Goal: Transaction & Acquisition: Book appointment/travel/reservation

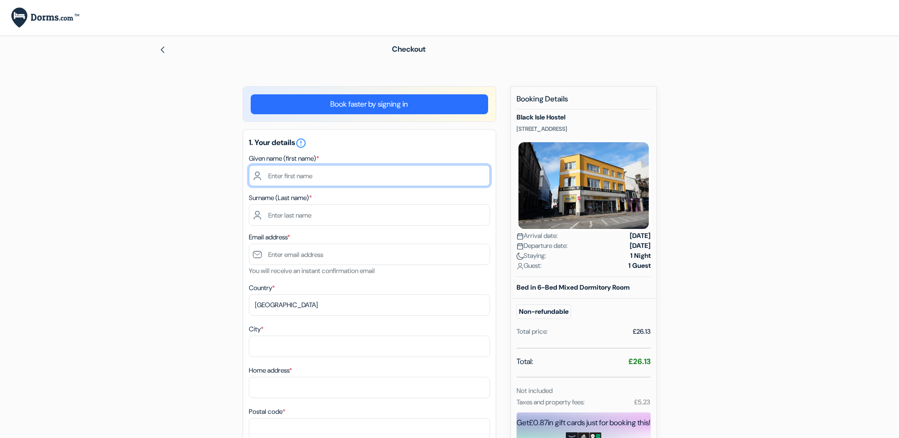
click at [301, 175] on input "text" at bounding box center [369, 175] width 241 height 21
type input "Mselenge"
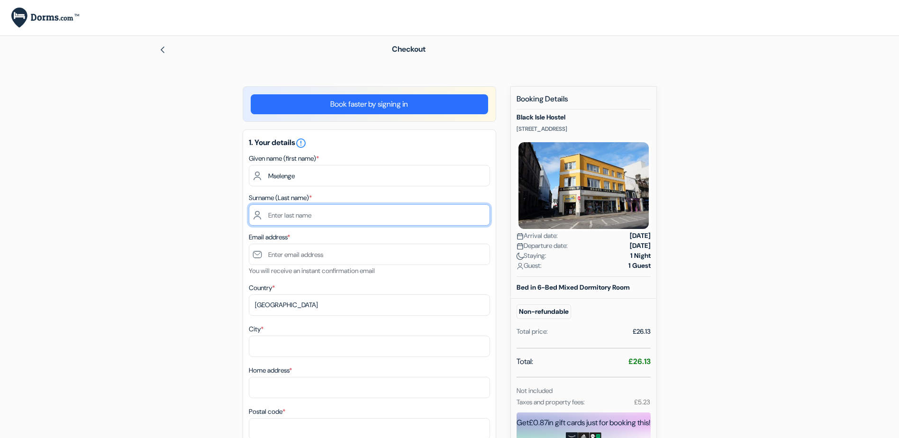
type input "Mdegela"
type input "[EMAIL_ADDRESS][DOMAIN_NAME]"
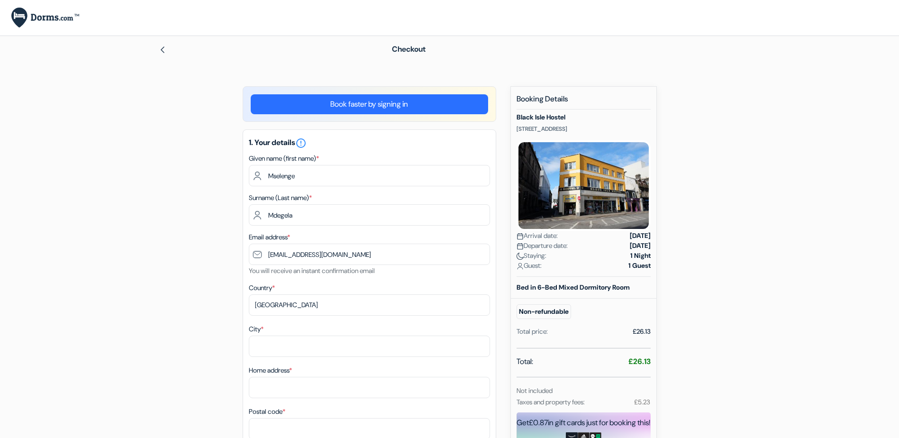
type input "SR1 2LW"
type input "07745889310"
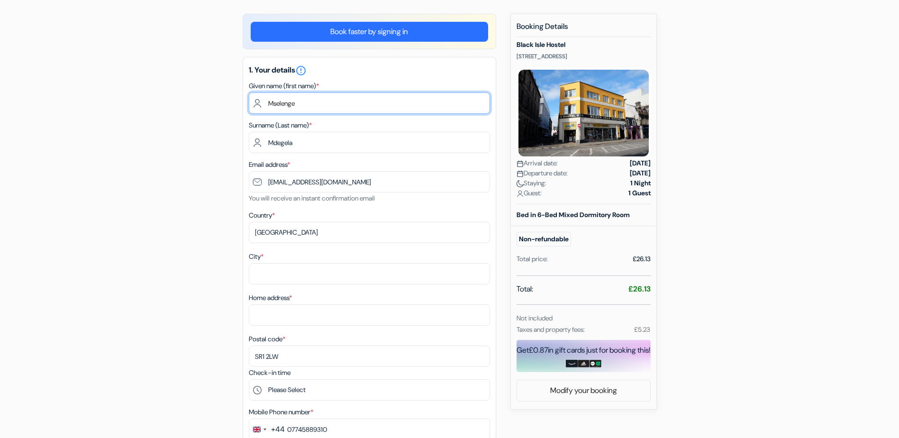
scroll to position [95, 0]
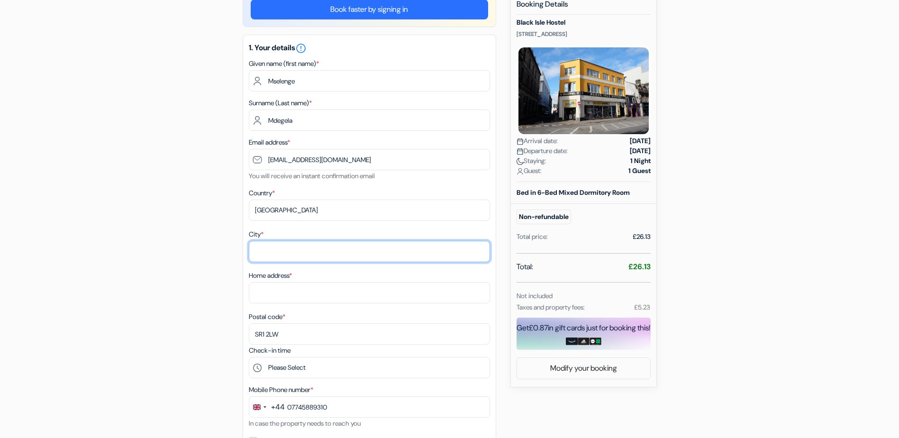
click at [298, 249] on input "City *" at bounding box center [369, 251] width 241 height 21
type input "Northampton"
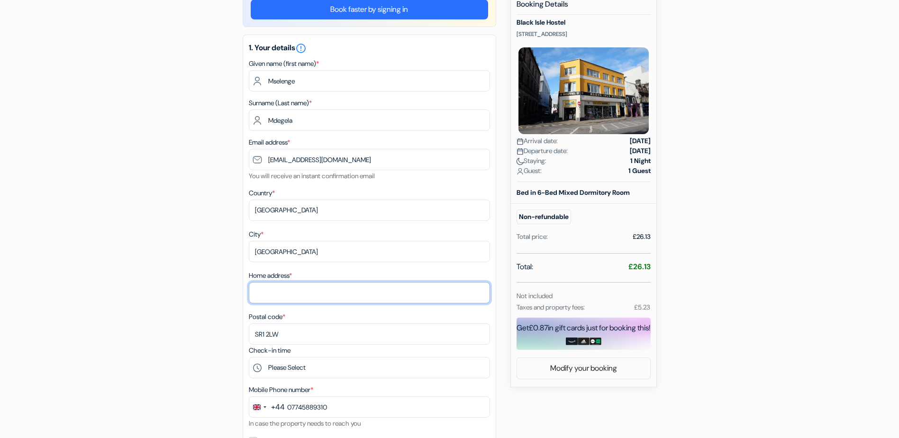
type input "68 Lovat Drive"
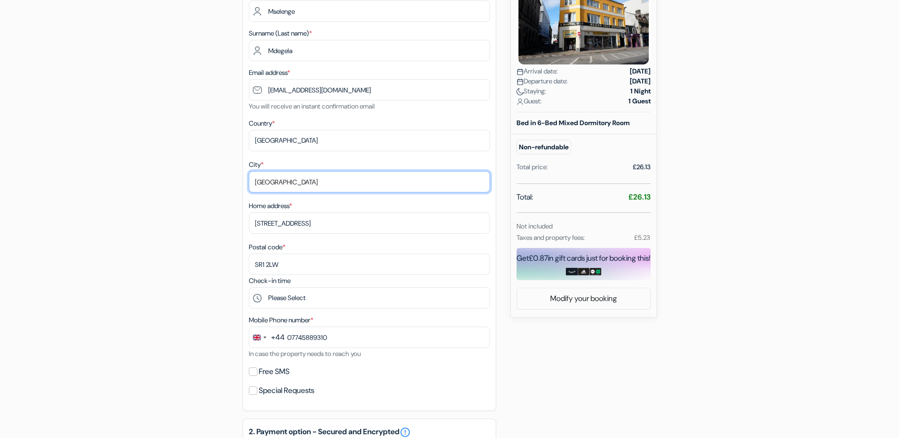
scroll to position [190, 0]
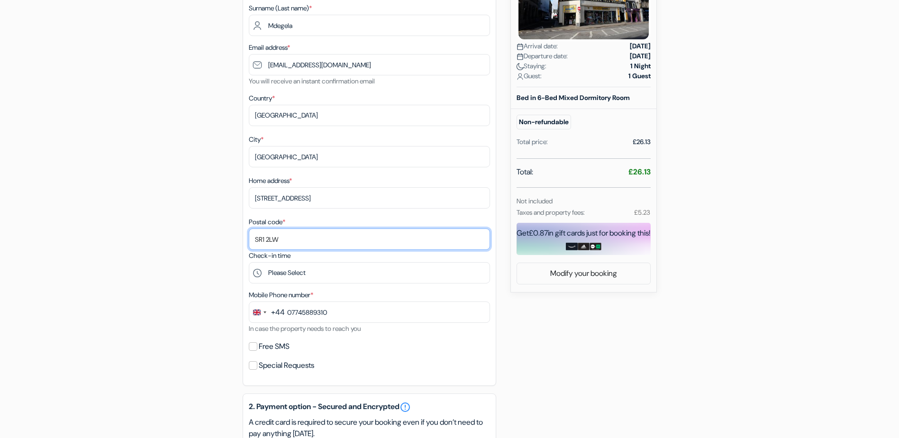
click at [264, 238] on input "SR1 2LW" at bounding box center [369, 238] width 241 height 21
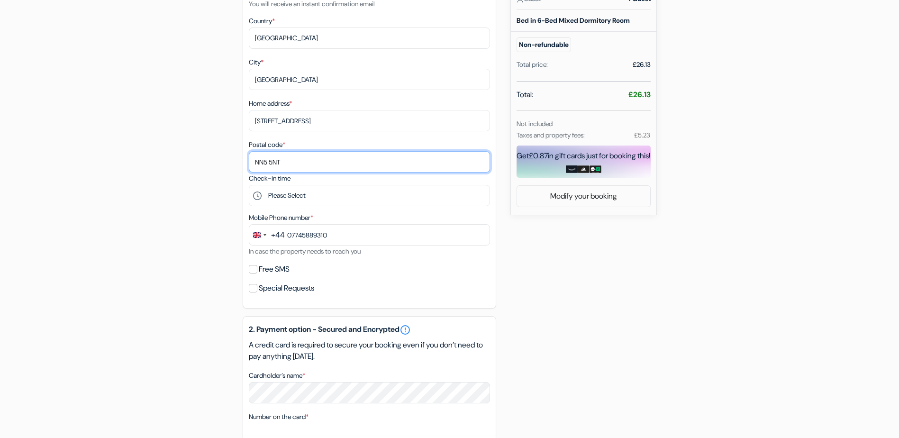
scroll to position [284, 0]
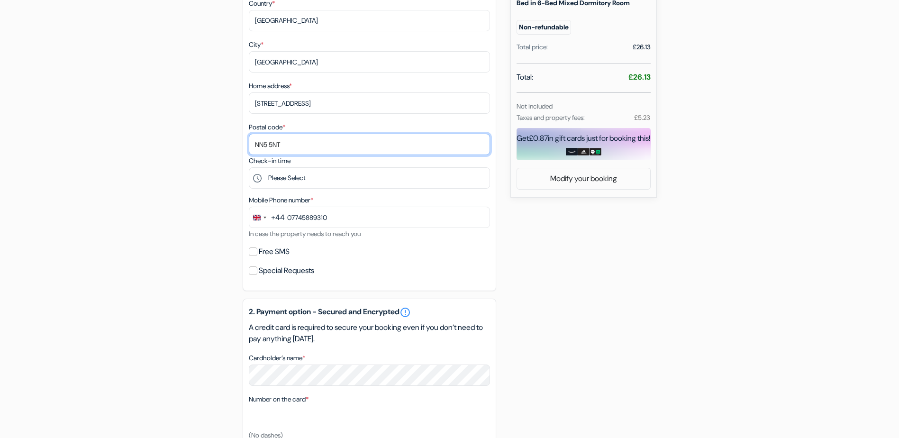
type input "NN5 5NT"
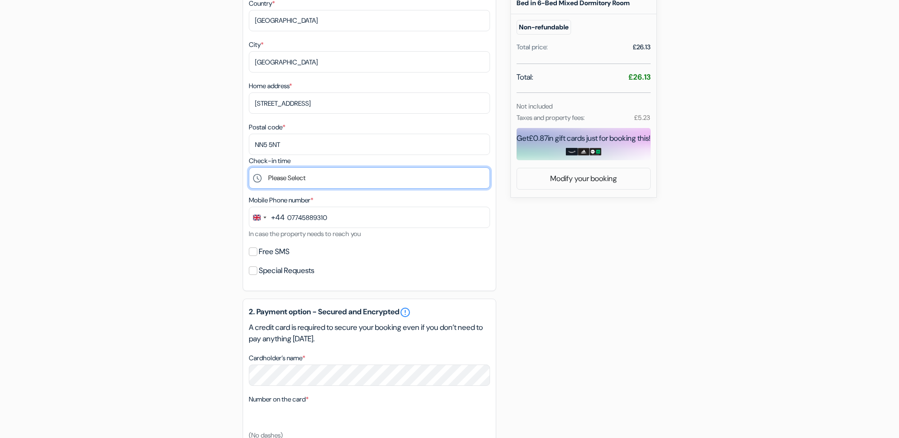
click at [291, 178] on select "Please Select 15:00 16:00 17:00 18:00 19:00 20:00 21:00 22:00" at bounding box center [369, 177] width 241 height 21
click at [354, 180] on select "Please Select 15:00 16:00 17:00 18:00 19:00 20:00 21:00 22:00" at bounding box center [369, 177] width 241 height 21
select select "15"
click at [249, 167] on select "Please Select 15:00 16:00 17:00 18:00 19:00 20:00 21:00 22:00" at bounding box center [369, 177] width 241 height 21
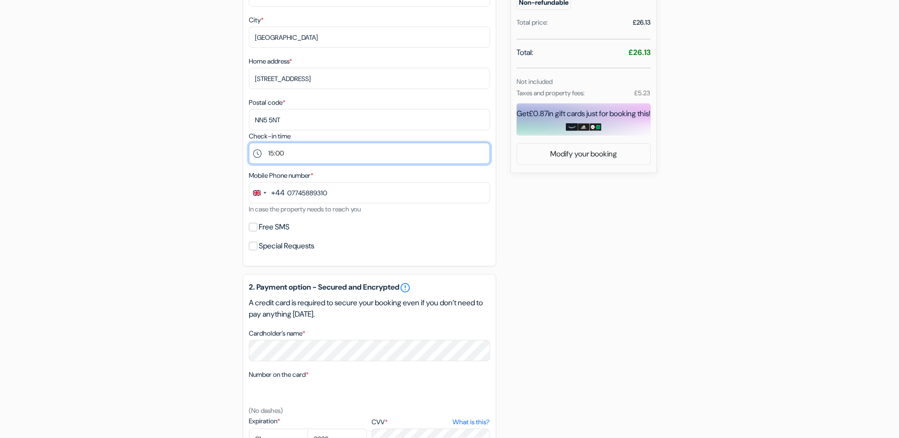
scroll to position [332, 0]
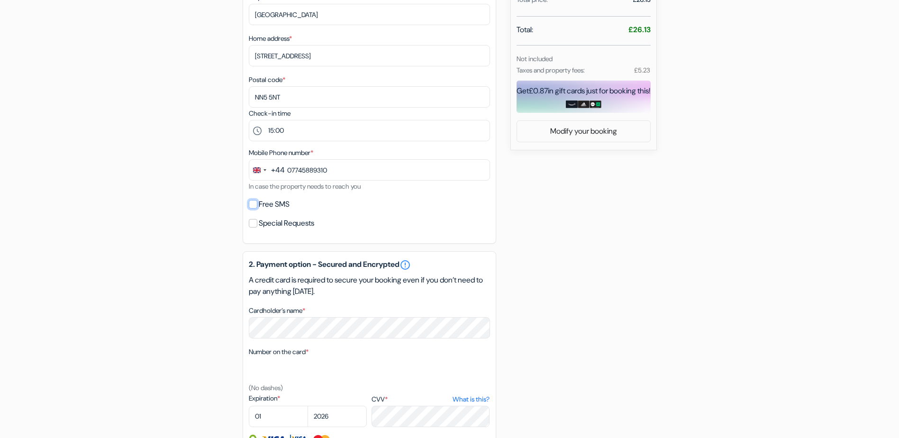
click at [252, 205] on input "Free SMS" at bounding box center [253, 204] width 9 height 9
checkbox input "true"
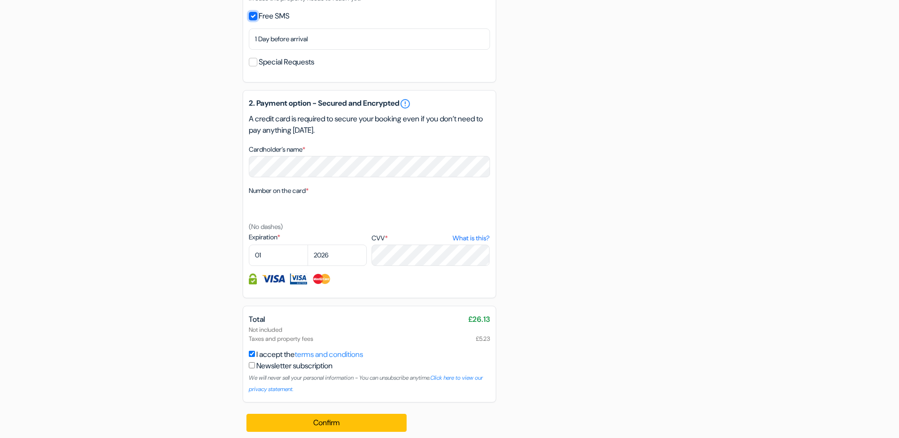
scroll to position [525, 0]
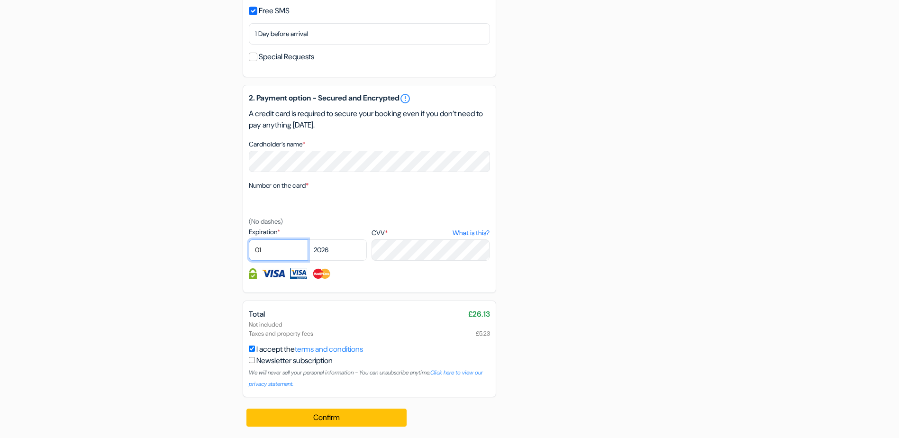
click at [281, 252] on select "01 02 03 04 05 06 07 08 09 10 11 12" at bounding box center [278, 249] width 59 height 21
select select "04"
click at [249, 239] on select "01 02 03 04 05 06 07 08 09 10 11 12" at bounding box center [278, 249] width 59 height 21
click at [333, 251] on select "2025 2026 2027 2028 2029 2030 2031 2032 2033 2034 2035 2036 2037 2038 2039 2040…" at bounding box center [337, 249] width 59 height 21
select select "2030"
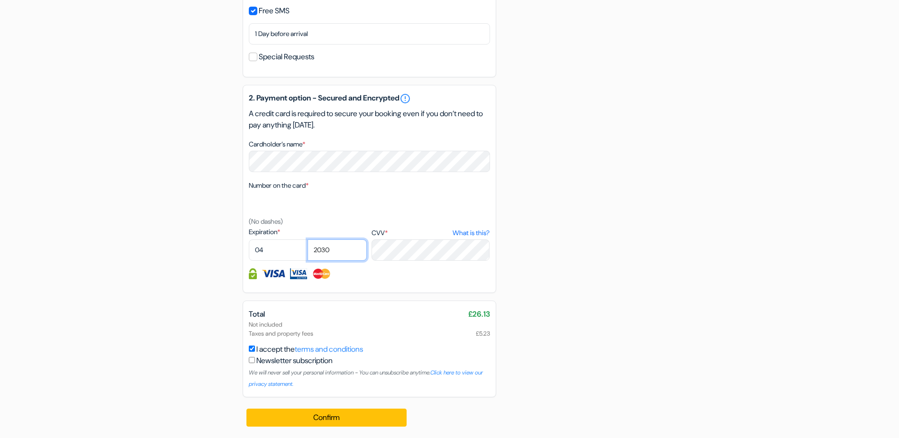
click at [308, 239] on select "2025 2026 2027 2028 2029 2030 2031 2032 2033 2034 2035 2036 2037 2038 2039 2040…" at bounding box center [337, 249] width 59 height 21
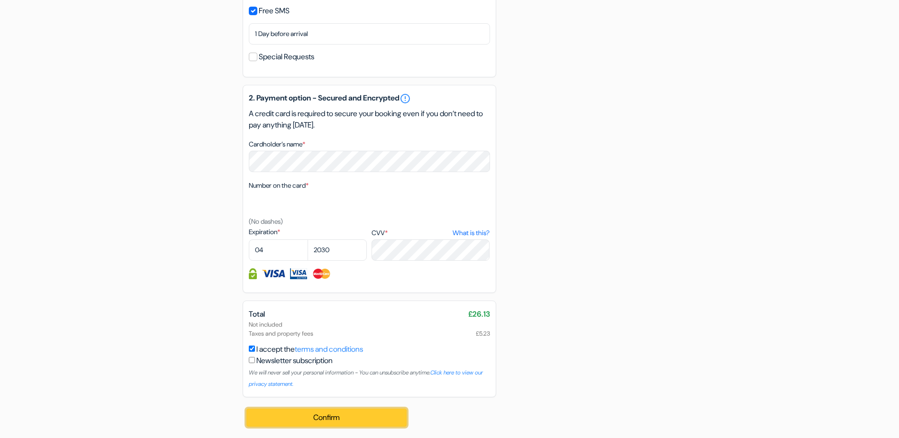
click at [335, 418] on button "Confirm Loading..." at bounding box center [326, 418] width 161 height 18
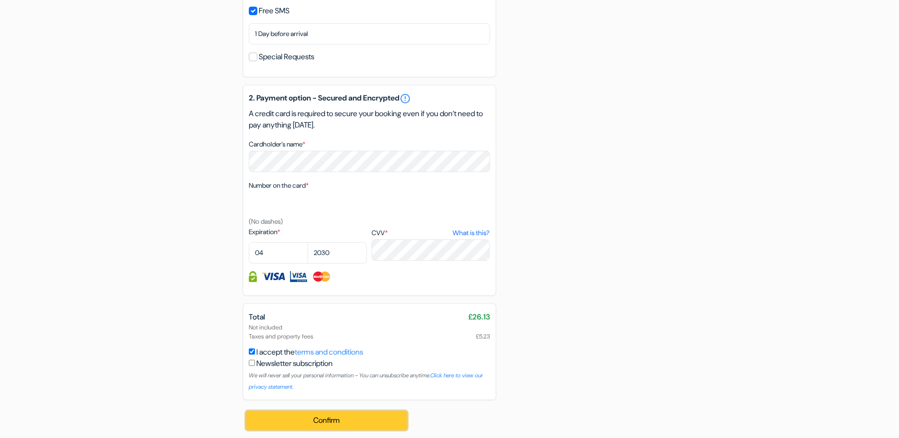
click at [309, 420] on button "Confirm Loading..." at bounding box center [326, 420] width 161 height 18
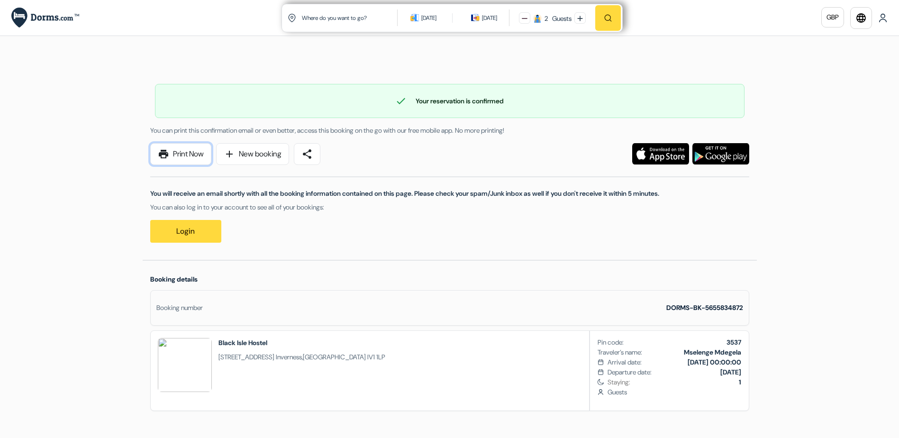
click at [190, 155] on link "print Print Now" at bounding box center [180, 154] width 61 height 22
